Goal: Task Accomplishment & Management: Use online tool/utility

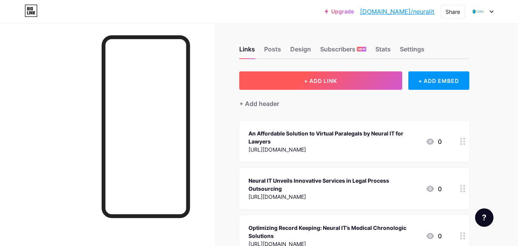
click at [338, 82] on button "+ ADD LINK" at bounding box center [320, 80] width 163 height 18
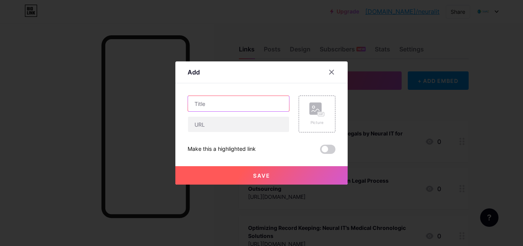
click at [210, 96] on input "text" at bounding box center [238, 103] width 101 height 15
paste input "Demand Letter Writing Service – Your Law Firm’s Shortcut to Faster Settlements"
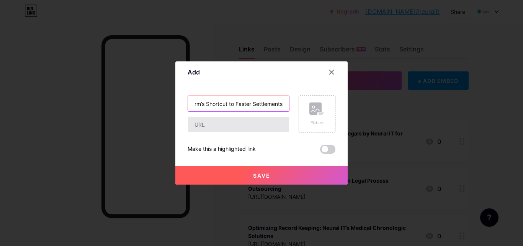
type input "Demand Letter Writing Service – Your Law Firm’s Shortcut to Faster Settlements"
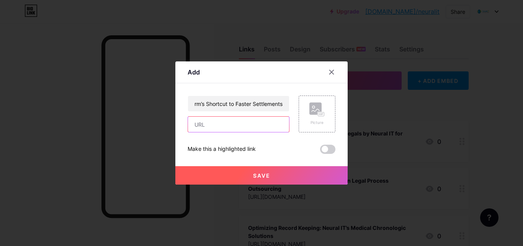
click at [207, 128] on input "text" at bounding box center [238, 123] width 101 height 15
paste input "[URL][DOMAIN_NAME]"
type input "[URL][DOMAIN_NAME]"
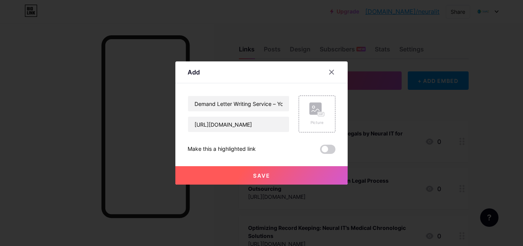
click at [233, 172] on button "Save" at bounding box center [261, 175] width 172 height 18
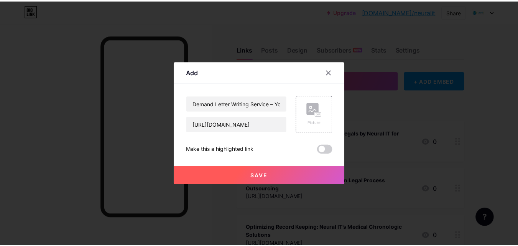
scroll to position [0, 0]
